Goal: Check status: Check status

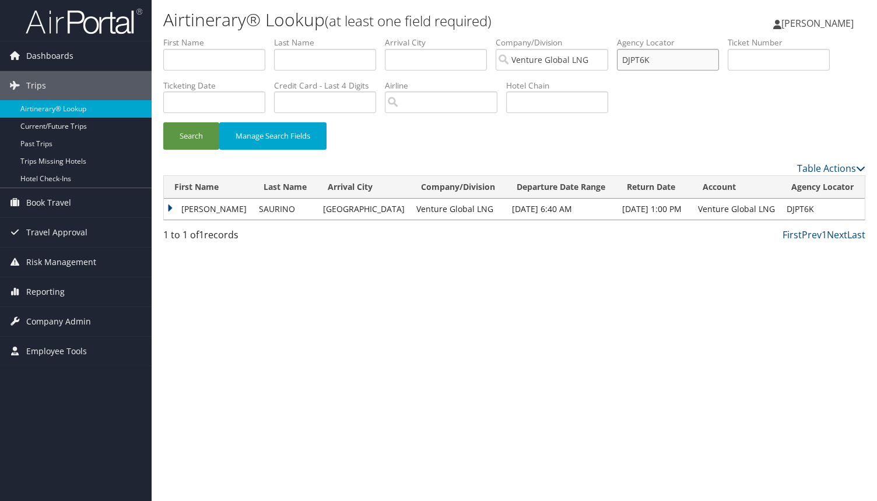
drag, startPoint x: 650, startPoint y: 59, endPoint x: 544, endPoint y: 58, distance: 106.1
click at [544, 37] on ul "First Name Last Name Departure City Arrival City Company/Division Venture Globa…" at bounding box center [514, 37] width 702 height 0
click at [308, 62] on input "text" at bounding box center [325, 60] width 102 height 22
type input "diaz"
click at [163, 122] on button "Search" at bounding box center [191, 135] width 56 height 27
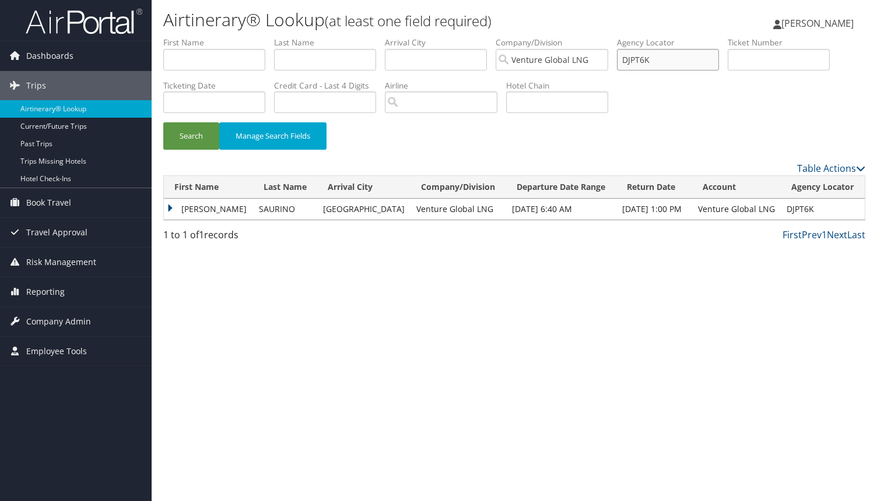
drag, startPoint x: 662, startPoint y: 59, endPoint x: 545, endPoint y: 54, distance: 117.2
click at [545, 37] on ul "First Name Last Name Departure City Arrival City Company/Division Venture Globa…" at bounding box center [514, 37] width 702 height 0
paste input "NCC6V"
type input "DNCC6V"
click at [163, 122] on button "Search" at bounding box center [191, 135] width 56 height 27
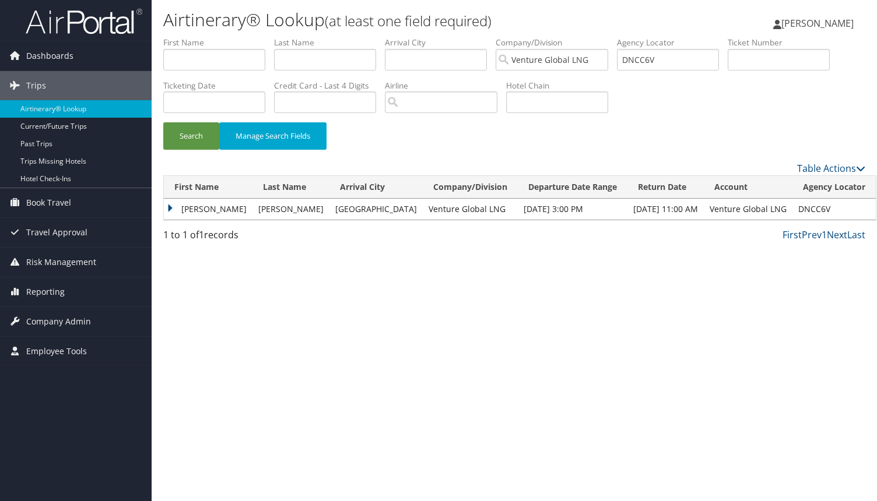
click at [167, 207] on td "JEREMY REID" at bounding box center [208, 209] width 89 height 21
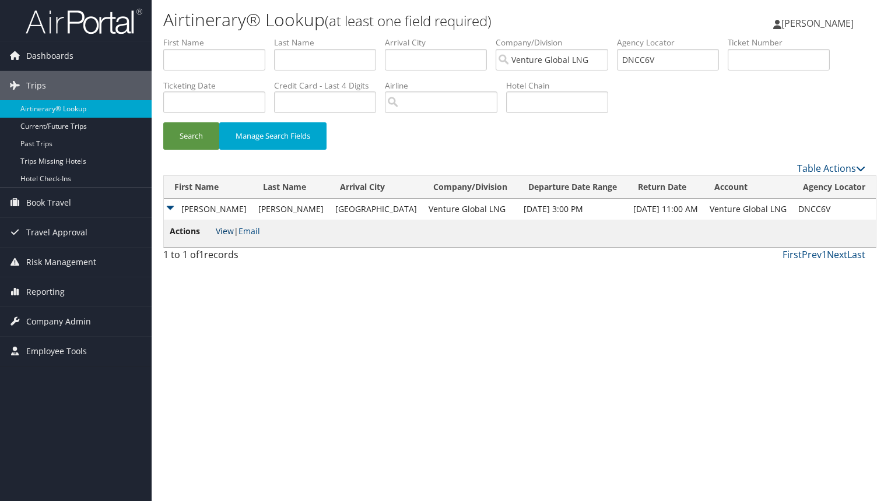
click at [224, 230] on link "View" at bounding box center [225, 231] width 18 height 11
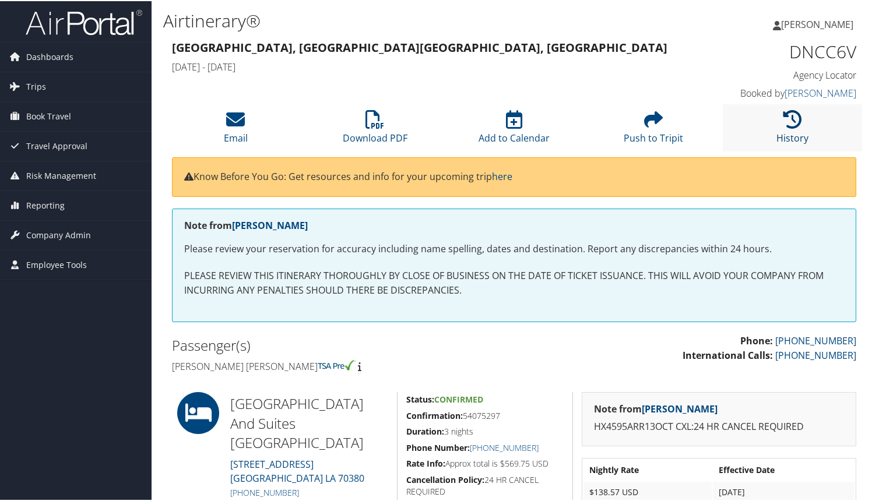
click at [792, 123] on icon at bounding box center [792, 118] width 19 height 19
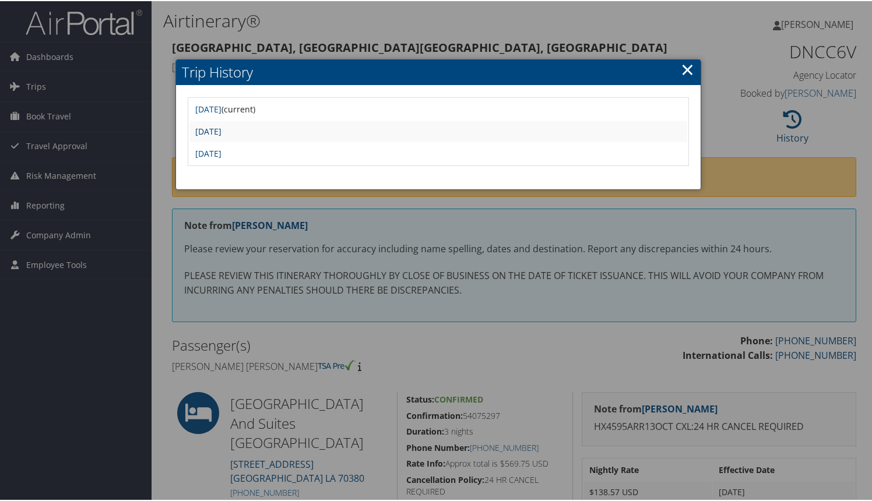
click at [221, 132] on link "Tue Oct 7 09:14:42 MDT 2025" at bounding box center [208, 130] width 26 height 11
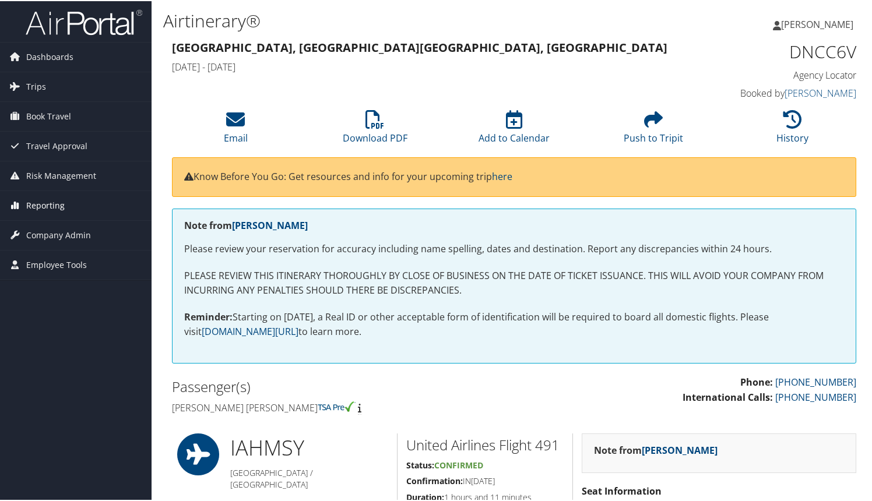
scroll to position [1, 0]
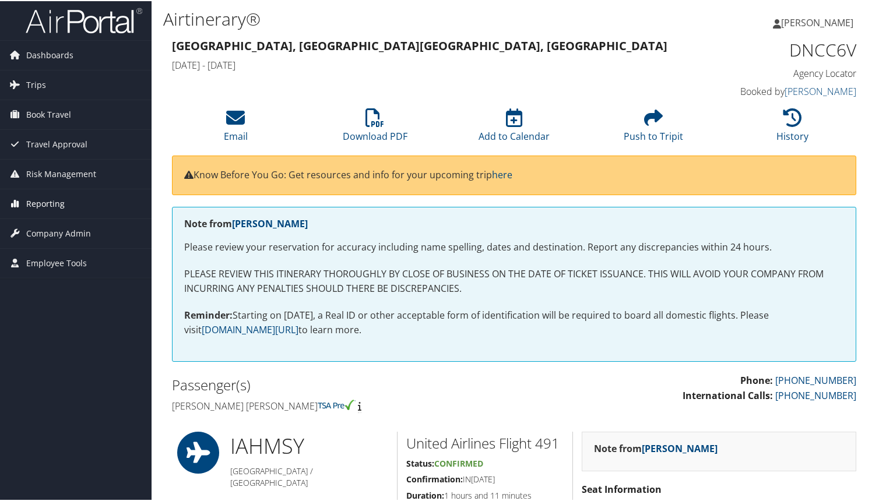
click at [42, 206] on span "Reporting" at bounding box center [45, 202] width 38 height 29
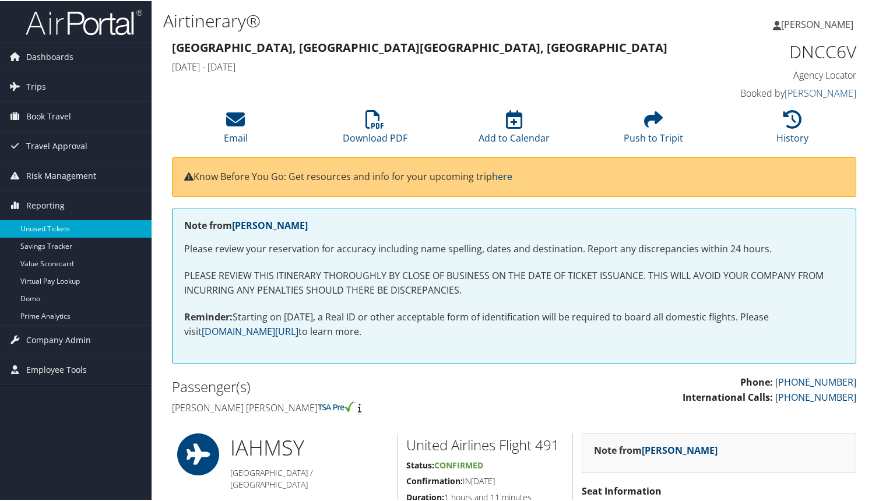
click at [53, 229] on link "Unused Tickets" at bounding box center [76, 227] width 152 height 17
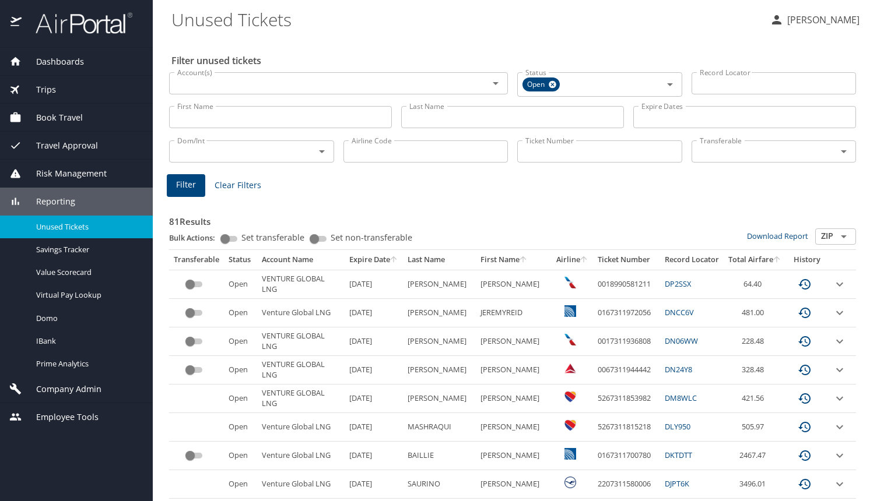
click at [419, 258] on th "Last Name" at bounding box center [439, 260] width 73 height 20
click at [478, 259] on th "First Name" at bounding box center [514, 260] width 76 height 20
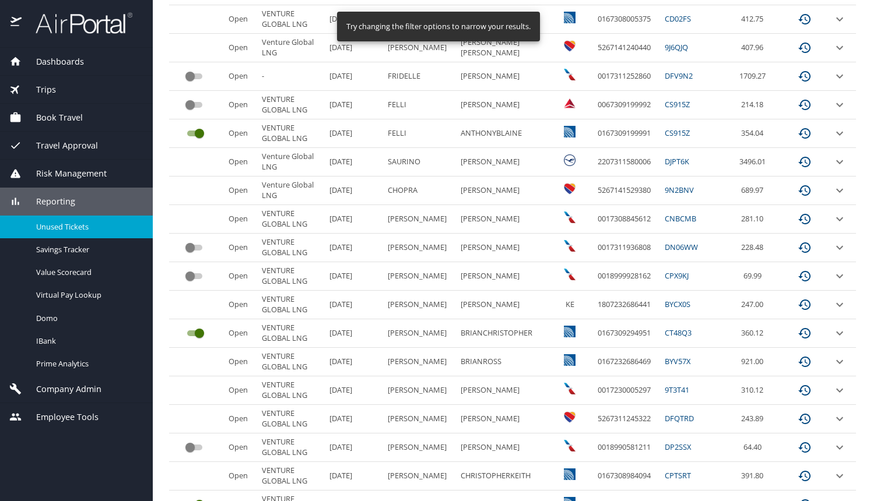
scroll to position [519, 0]
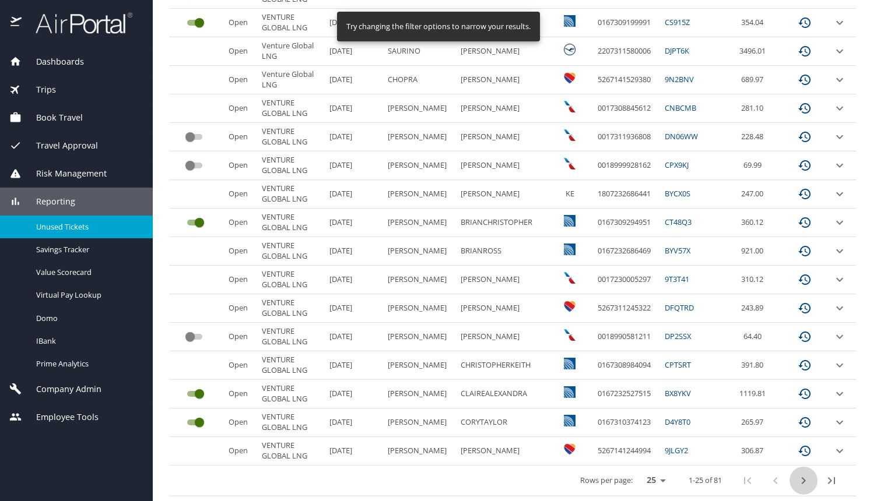
click at [801, 477] on icon "next page" at bounding box center [803, 481] width 14 height 14
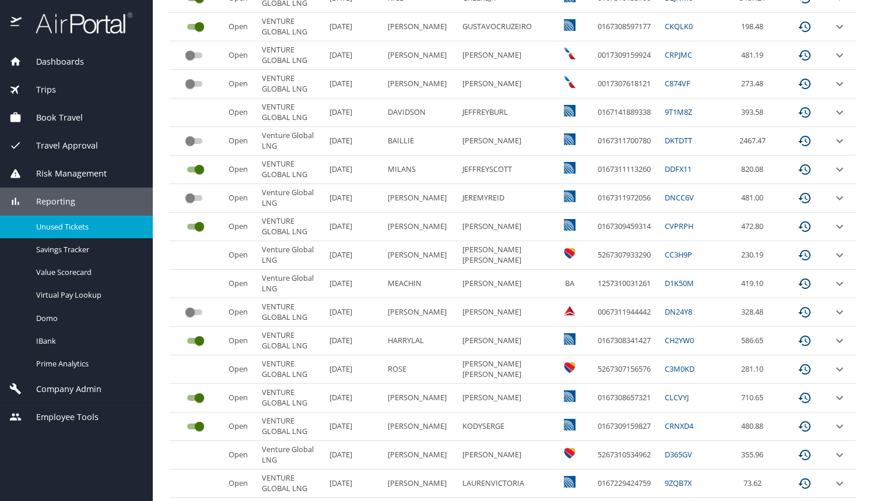
scroll to position [484, 0]
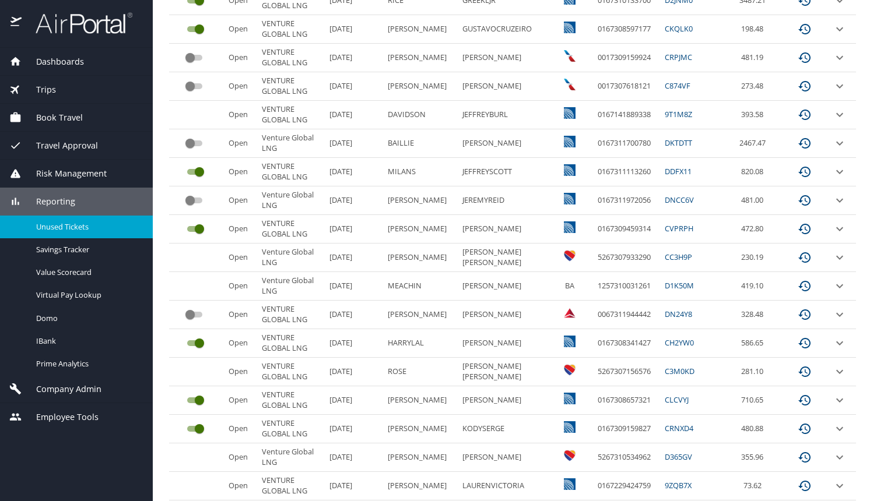
click at [670, 202] on link "DNCC6V" at bounding box center [678, 200] width 29 height 10
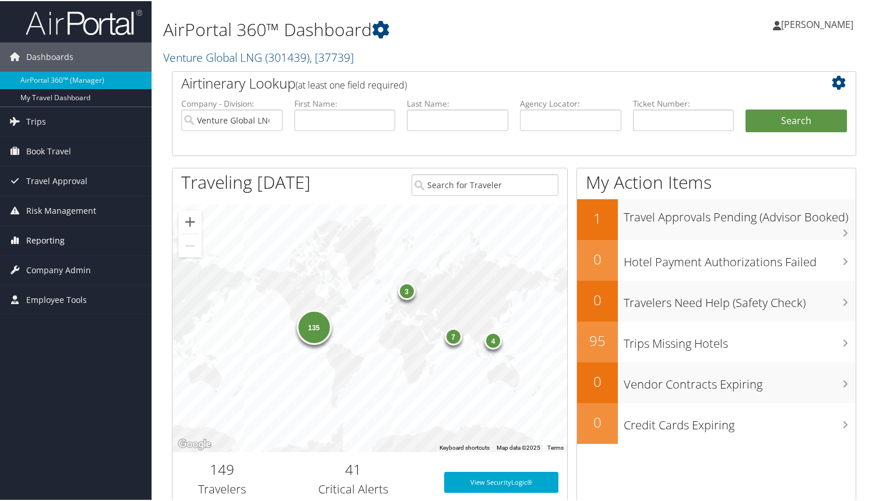
click at [40, 238] on span "Reporting" at bounding box center [45, 239] width 38 height 29
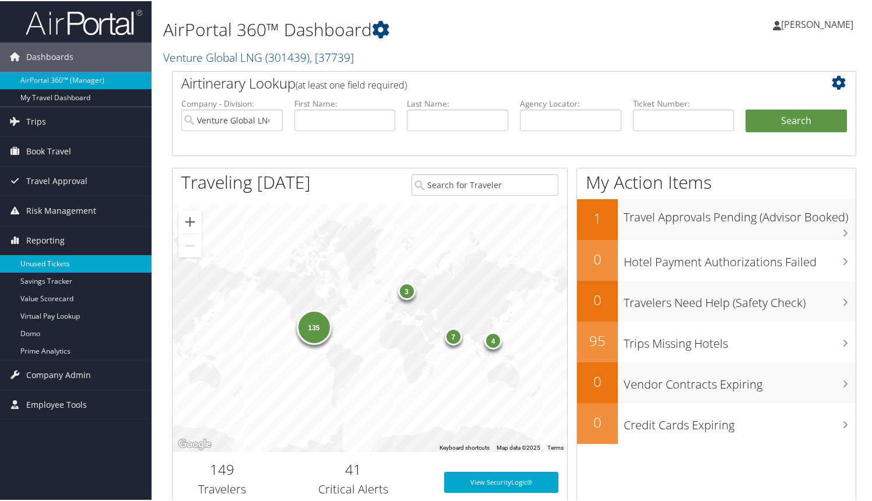
click at [44, 258] on link "Unused Tickets" at bounding box center [76, 262] width 152 height 17
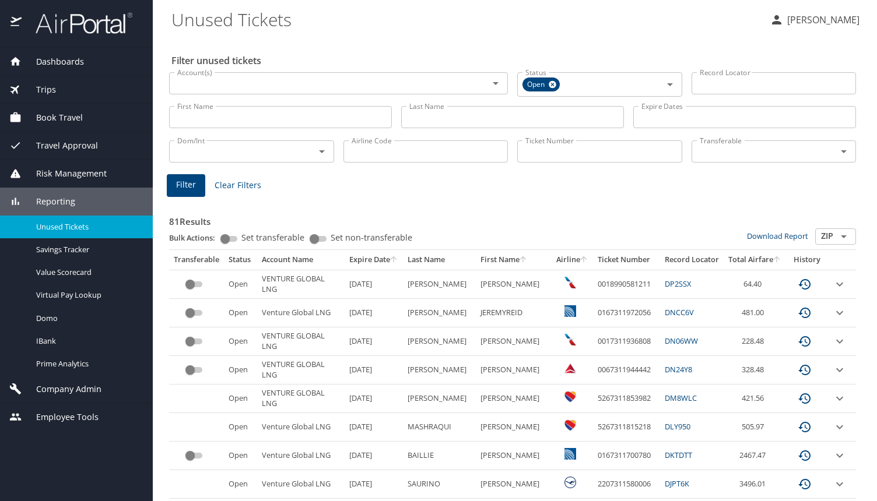
click at [670, 312] on link "DNCC6V" at bounding box center [678, 312] width 29 height 10
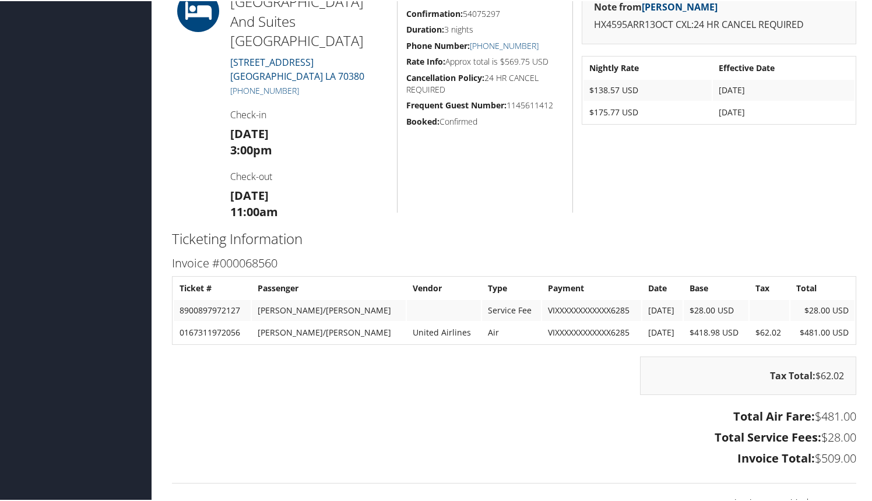
scroll to position [403, 0]
